Goal: Navigation & Orientation: Find specific page/section

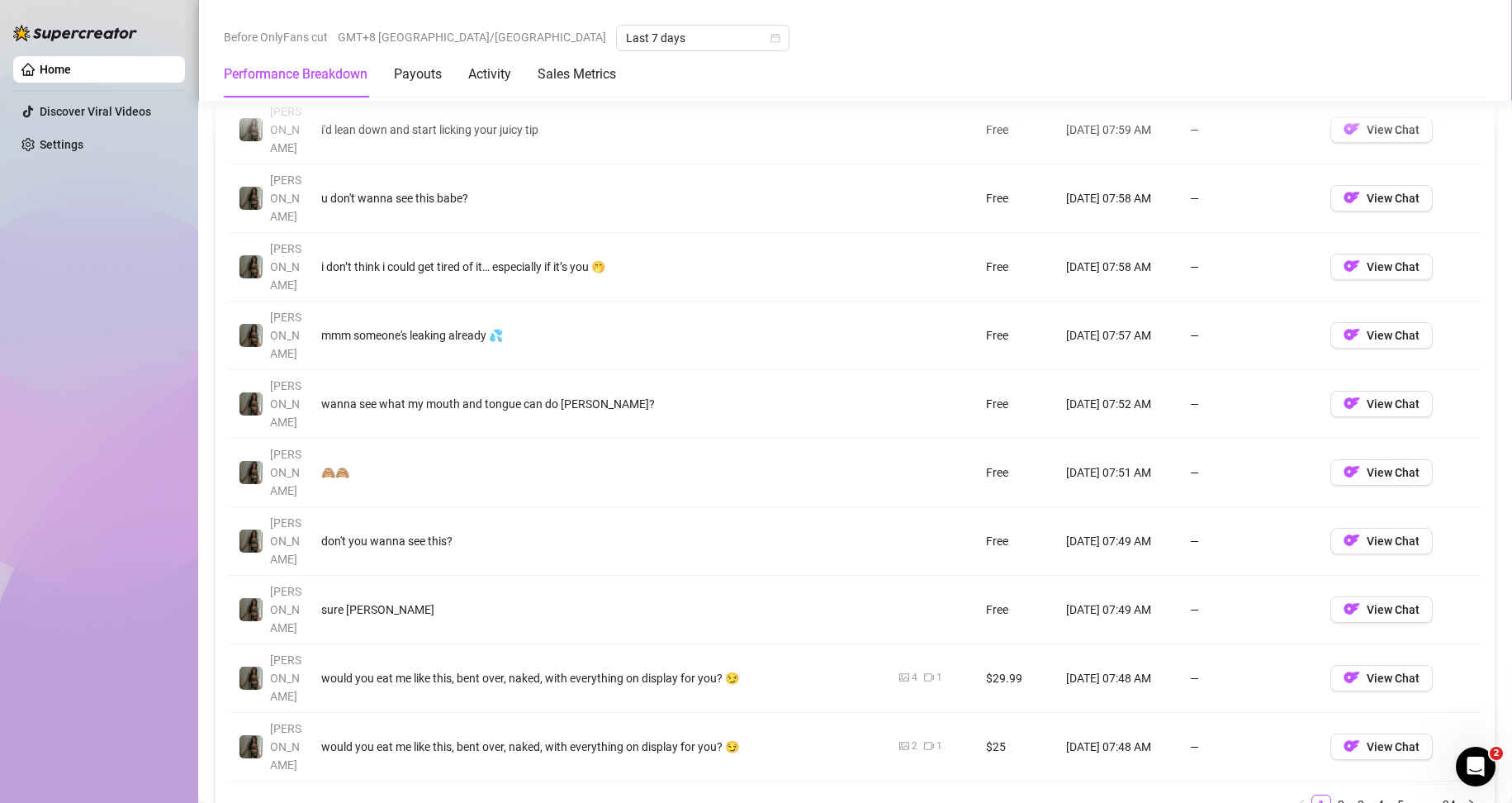
scroll to position [1570, 0]
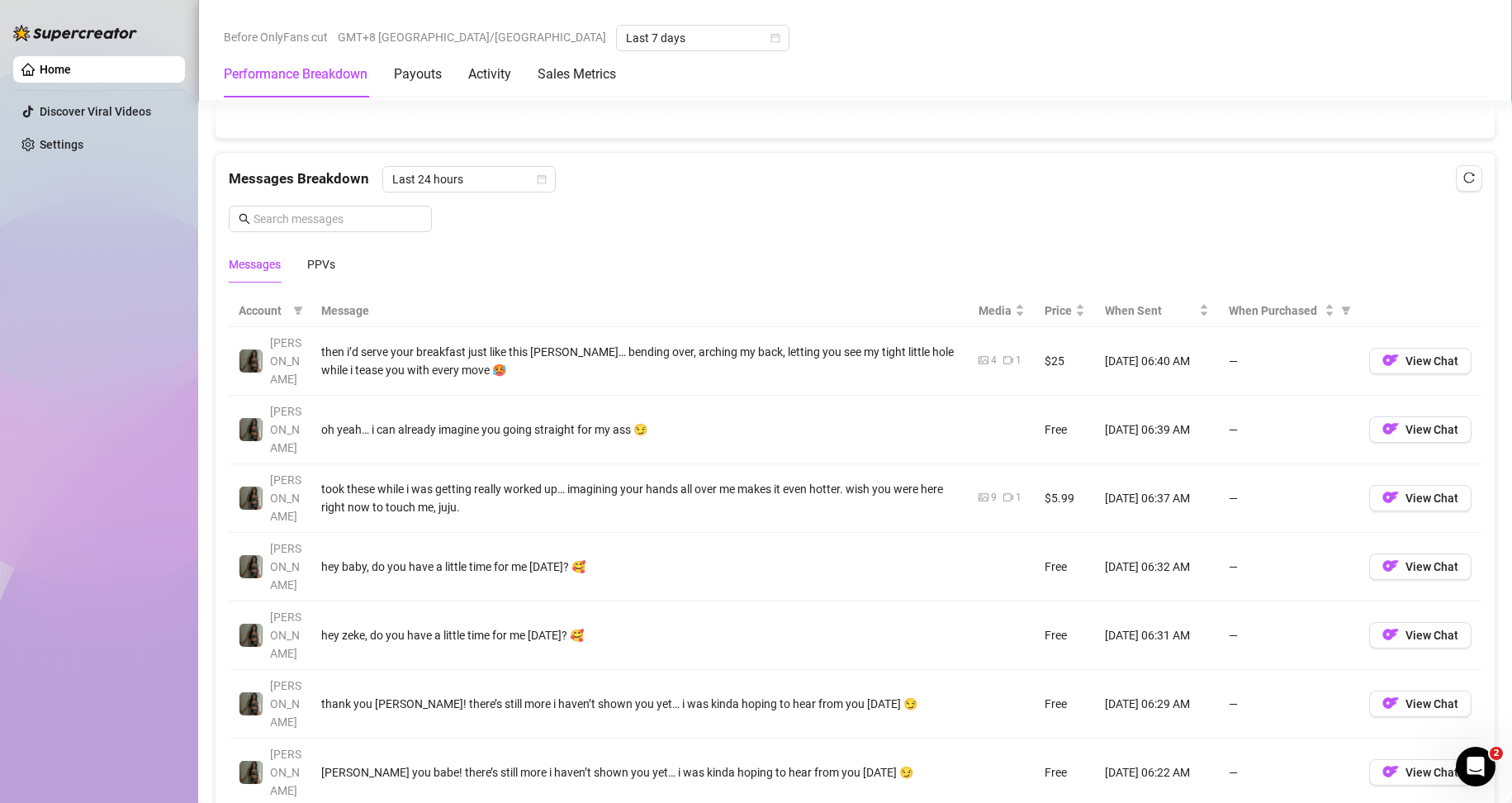
scroll to position [1405, 0]
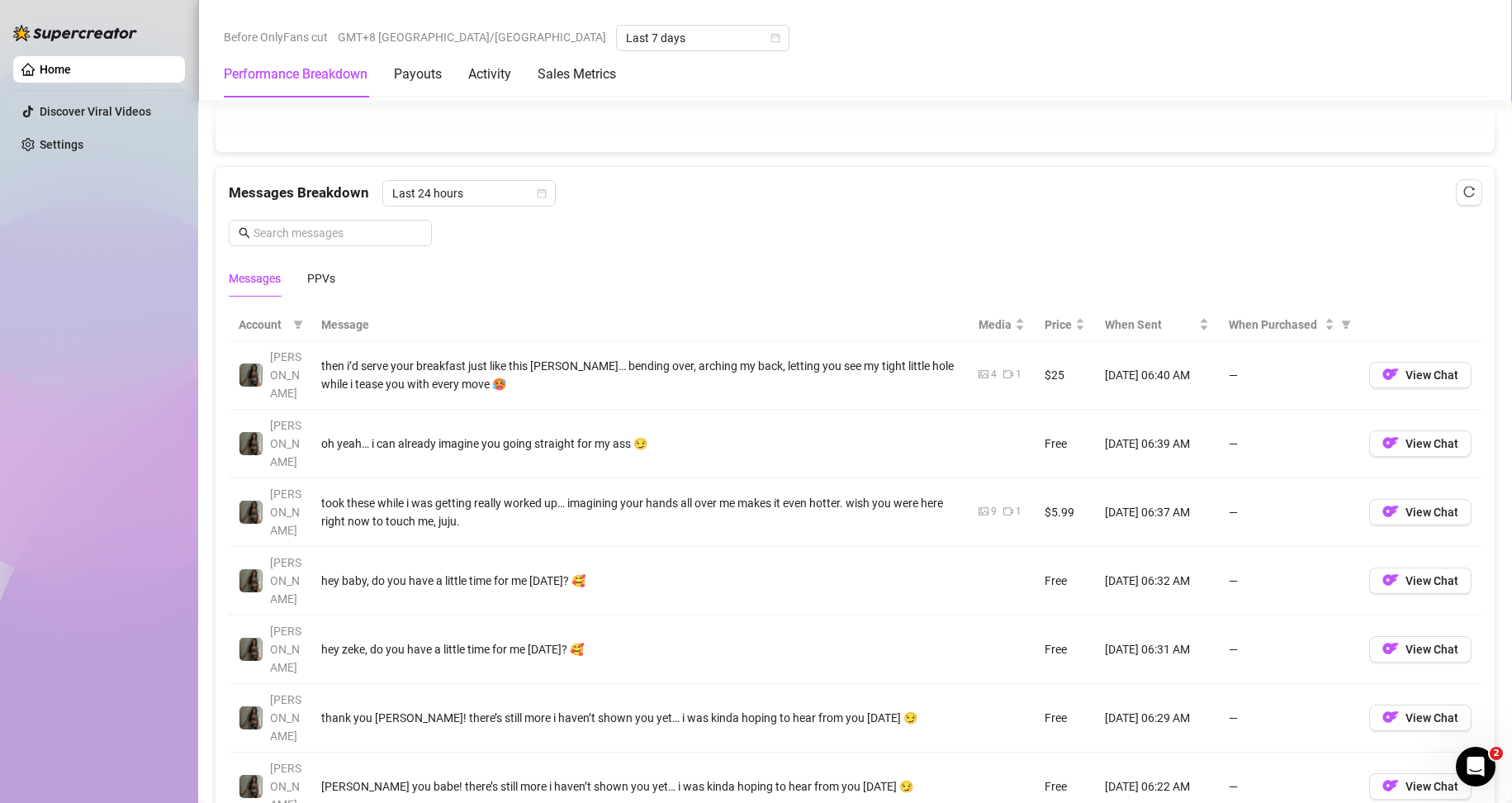
click at [342, 265] on div "Messages PPVs" at bounding box center [855, 279] width 1252 height 38
click at [334, 275] on div "PPVs" at bounding box center [321, 278] width 28 height 18
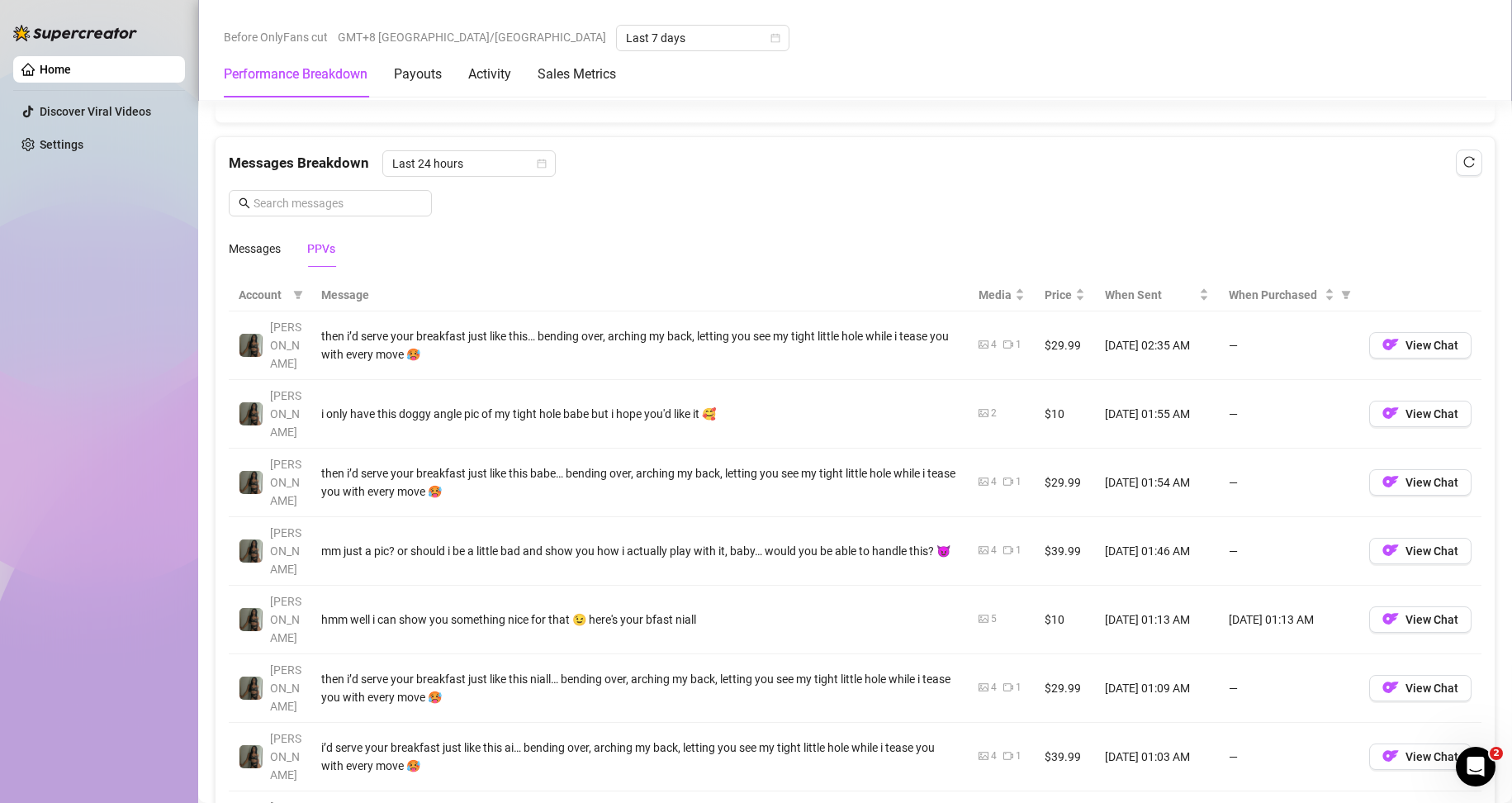
scroll to position [1487, 0]
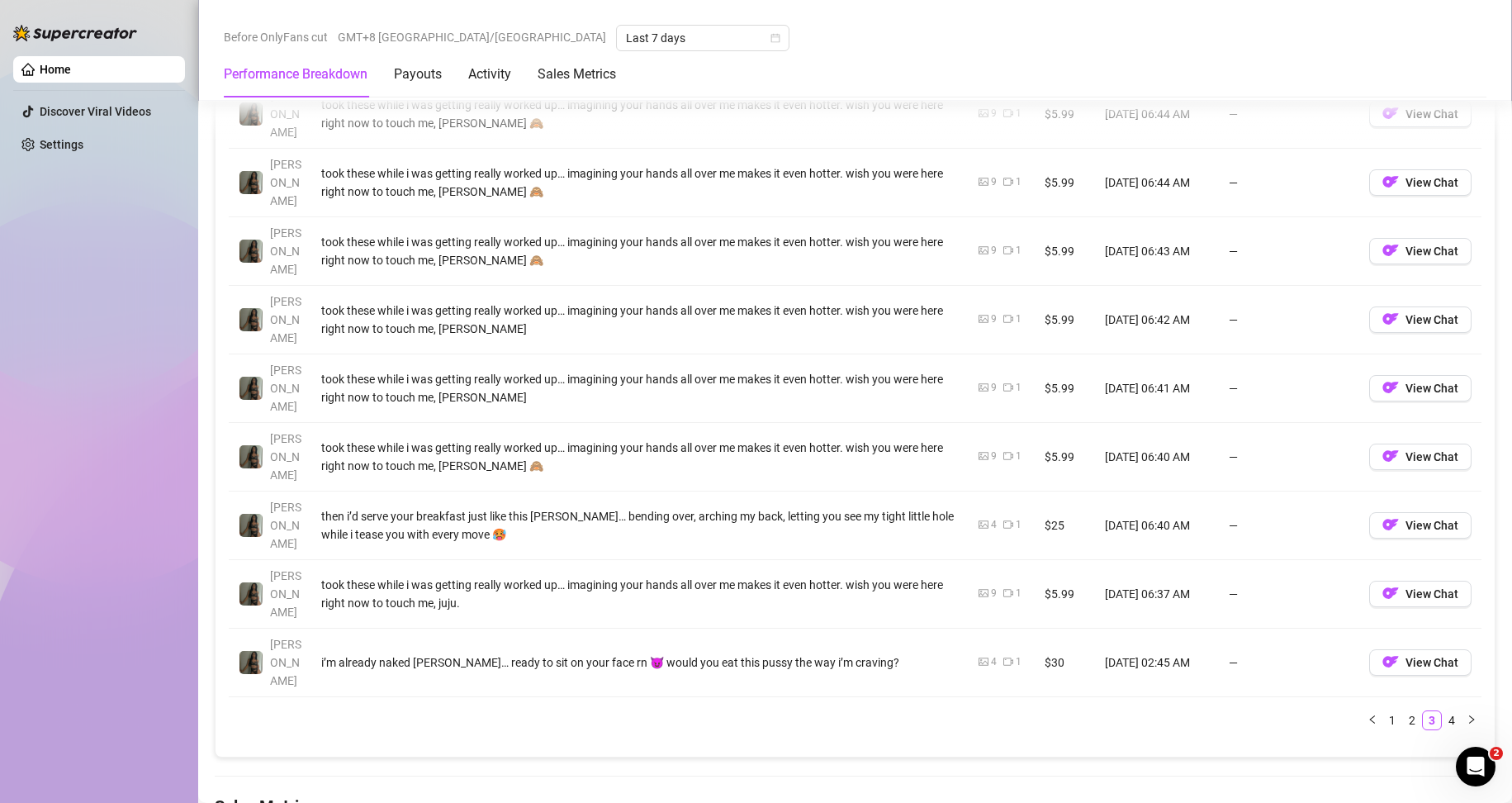
scroll to position [1734, 0]
click at [720, 710] on link "2" at bounding box center [1412, 719] width 18 height 18
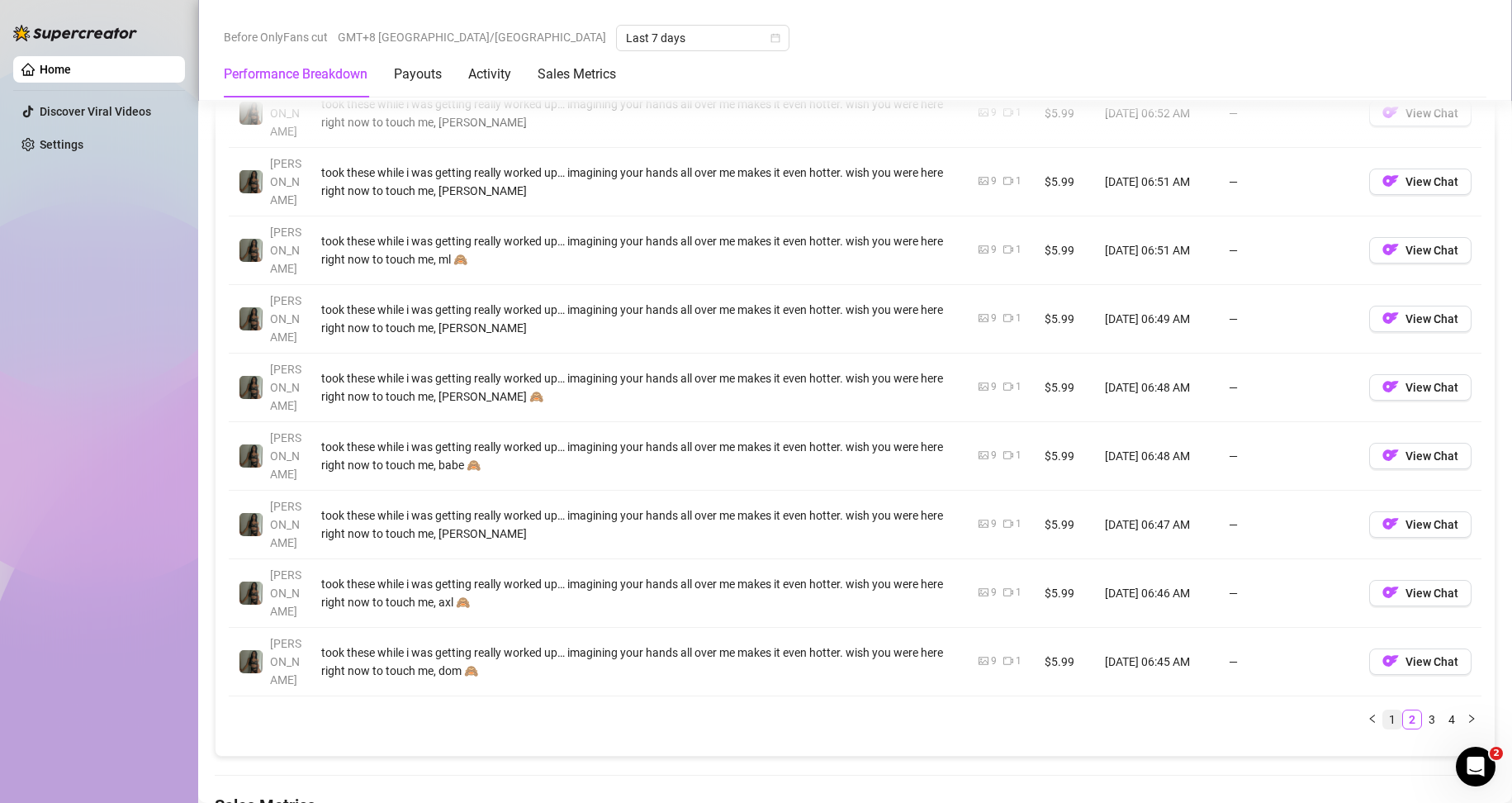
click at [720, 710] on link "1" at bounding box center [1392, 719] width 18 height 18
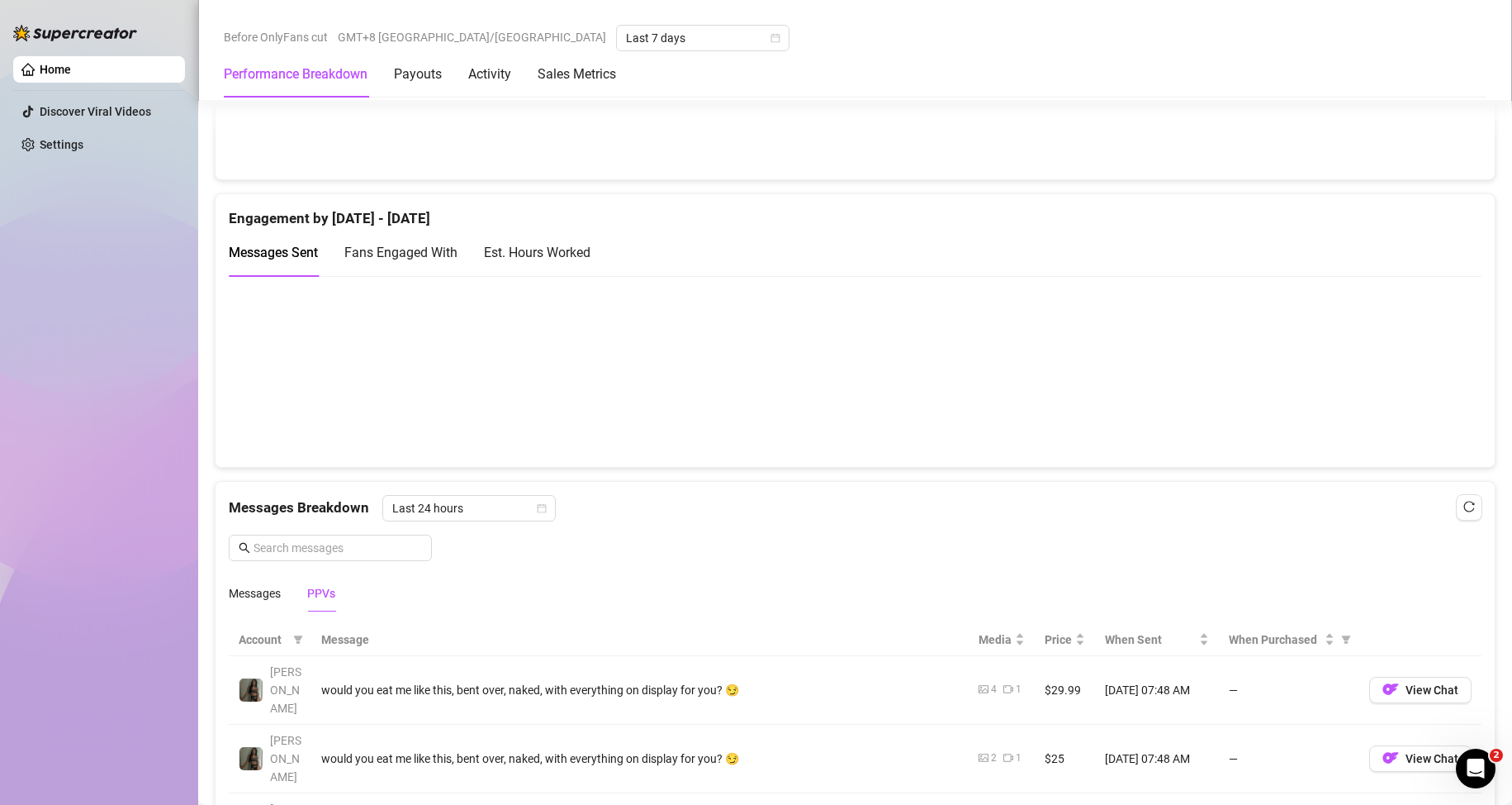
scroll to position [759, 0]
